Goal: Complete application form: Complete application form

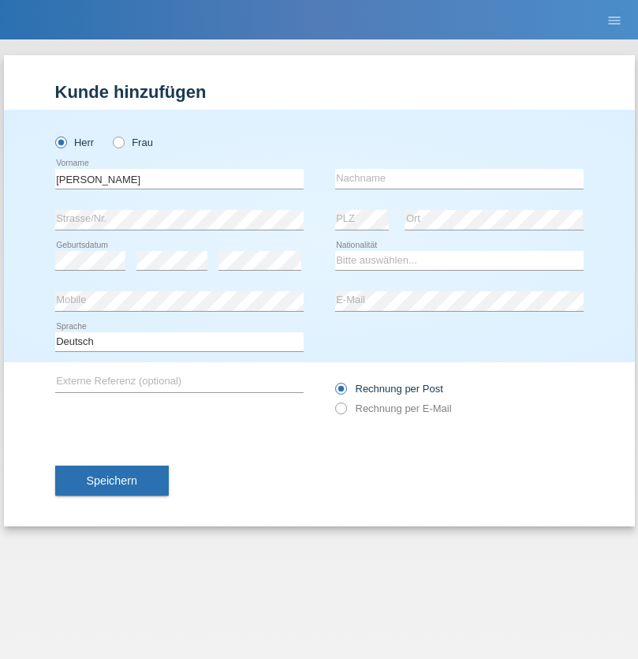
type input "[PERSON_NAME]"
click at [459, 178] on input "text" at bounding box center [459, 179] width 248 height 20
type input "Fornasier co karatas"
select select "CH"
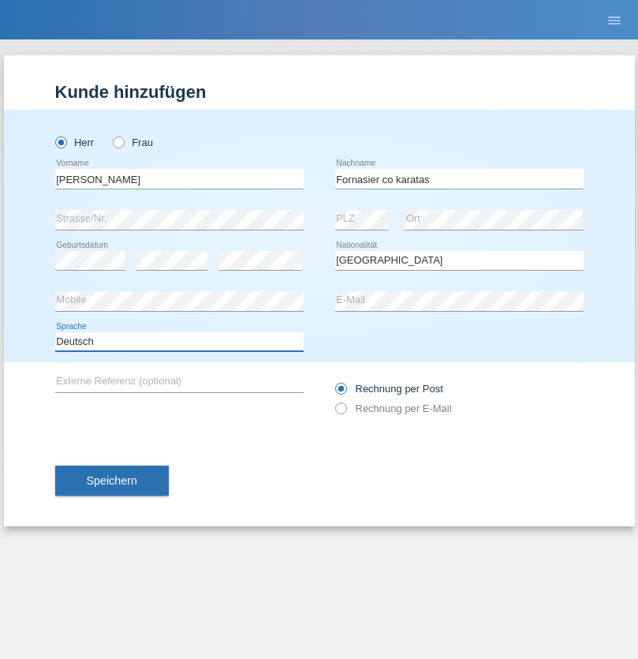
select select "en"
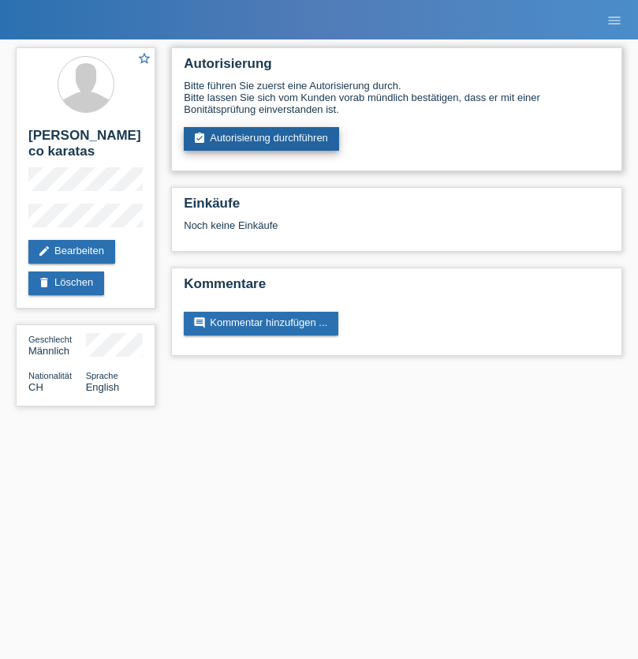
click at [262, 139] on link "assignment_turned_in Autorisierung durchführen" at bounding box center [261, 139] width 155 height 24
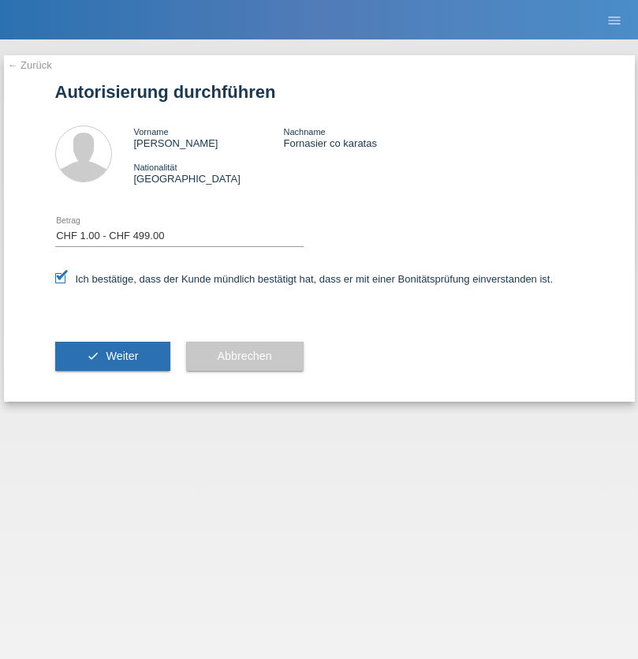
select select "1"
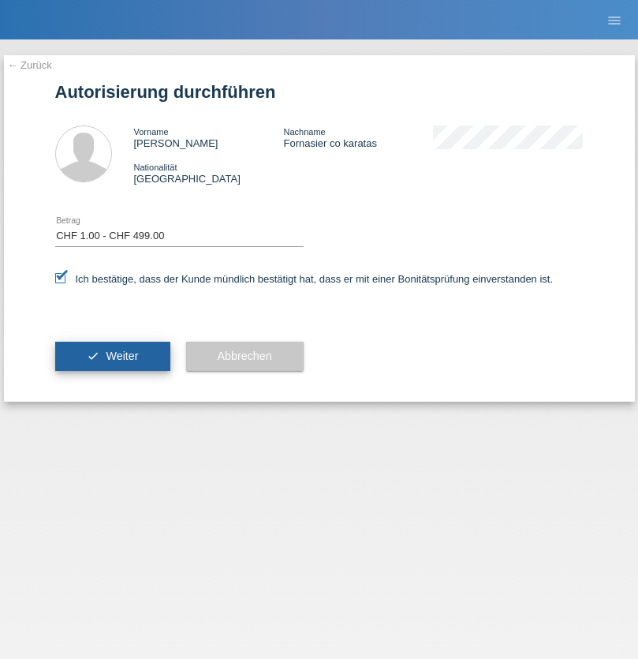
click at [112, 356] on span "Weiter" at bounding box center [122, 355] width 32 height 13
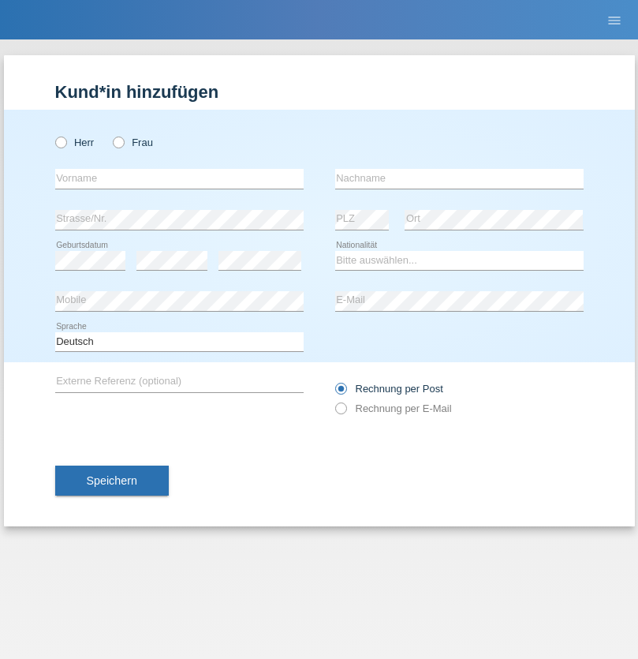
radio input "true"
click at [179, 178] on input "text" at bounding box center [179, 179] width 248 height 20
type input "Ketty"
click at [459, 178] on input "text" at bounding box center [459, 179] width 248 height 20
type input "Kalupnath"
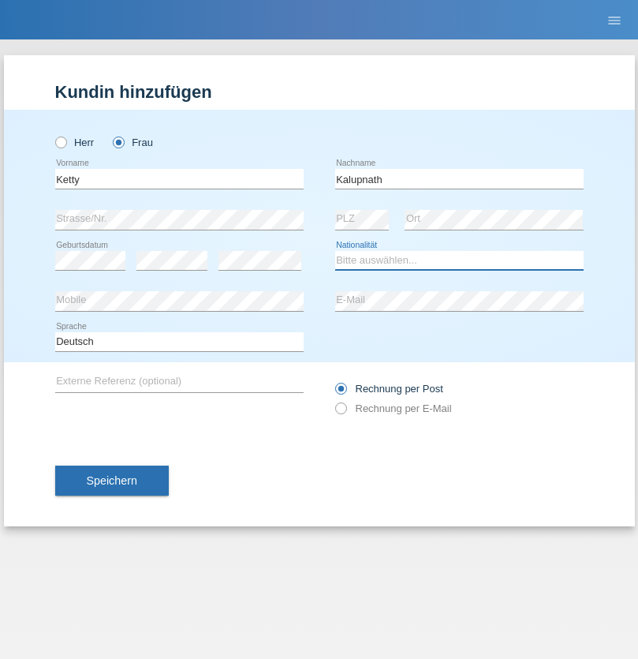
select select "CH"
